Goal: Find specific page/section: Find specific page/section

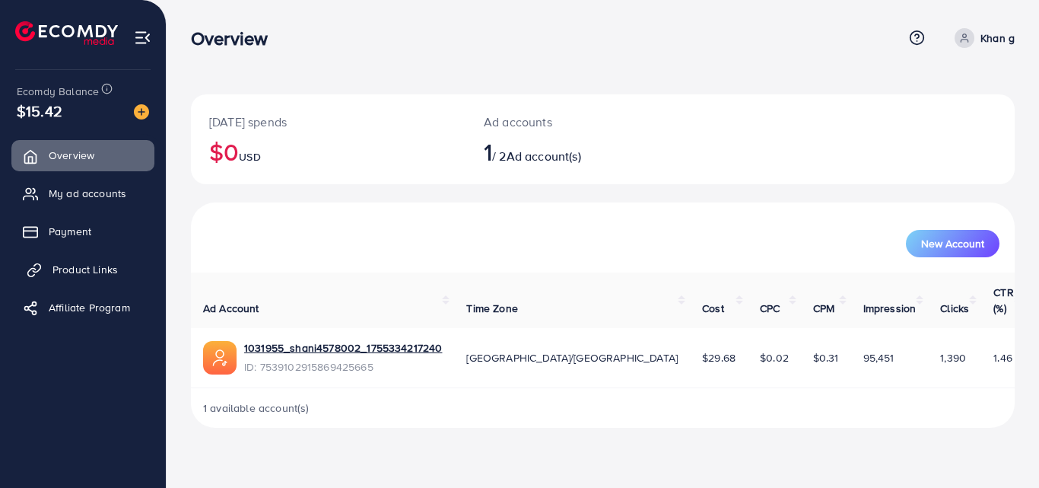
click at [108, 259] on link "Product Links" at bounding box center [82, 269] width 143 height 30
